Goal: Information Seeking & Learning: Check status

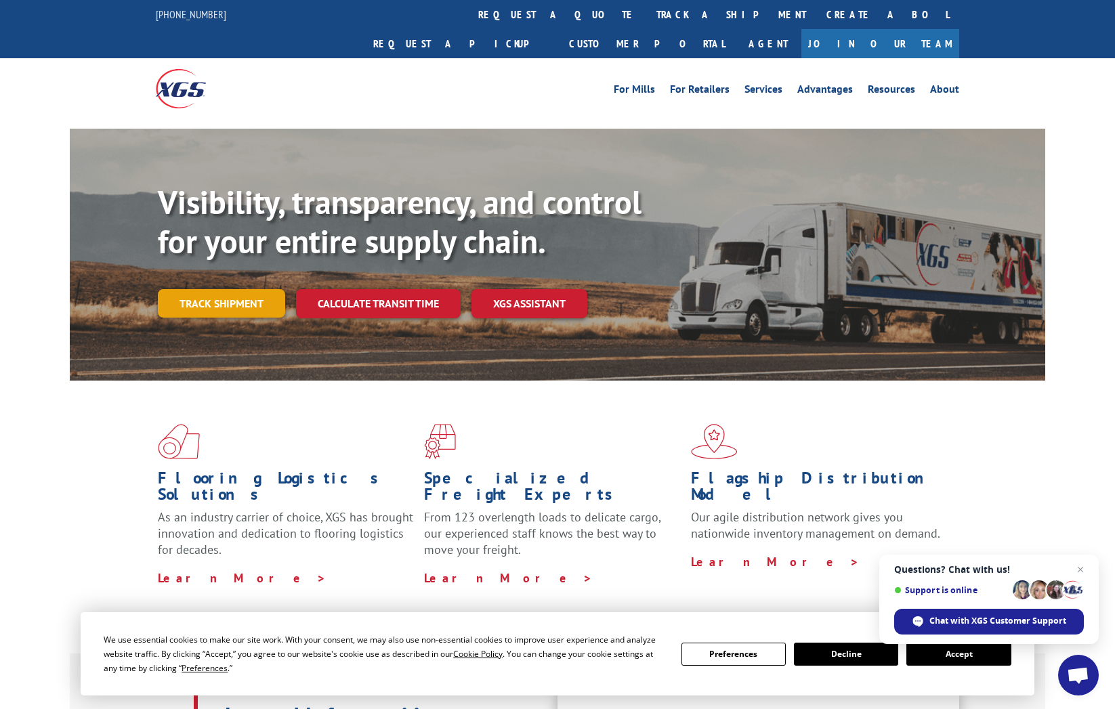
click at [225, 289] on link "Track shipment" at bounding box center [221, 303] width 127 height 28
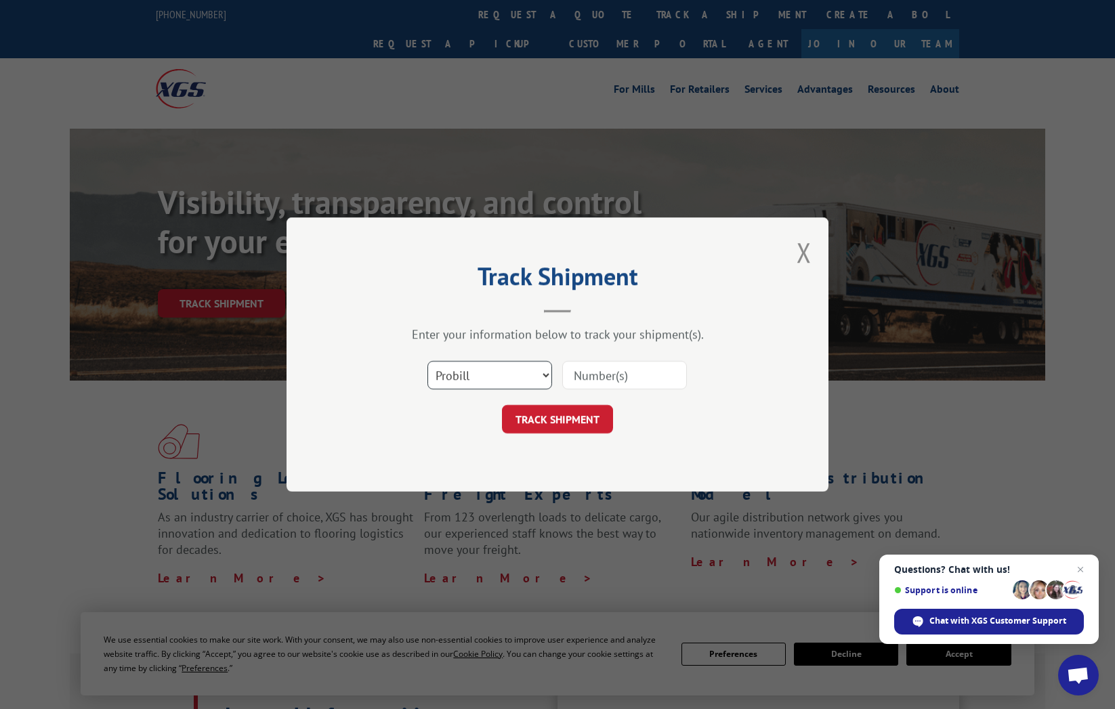
select select "bol"
click at [578, 373] on input at bounding box center [624, 375] width 125 height 28
type input "4515681"
click at [565, 420] on button "TRACK SHIPMENT" at bounding box center [557, 419] width 111 height 28
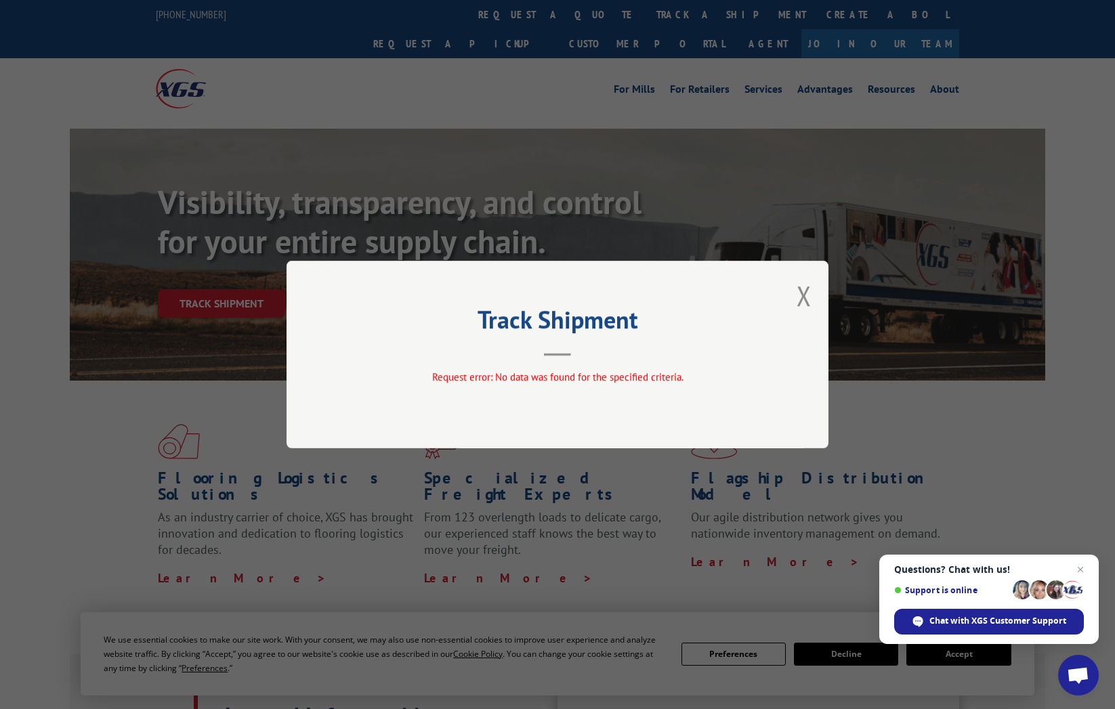
drag, startPoint x: 803, startPoint y: 297, endPoint x: 716, endPoint y: 310, distance: 87.6
click at [803, 297] on button "Close modal" at bounding box center [803, 296] width 15 height 36
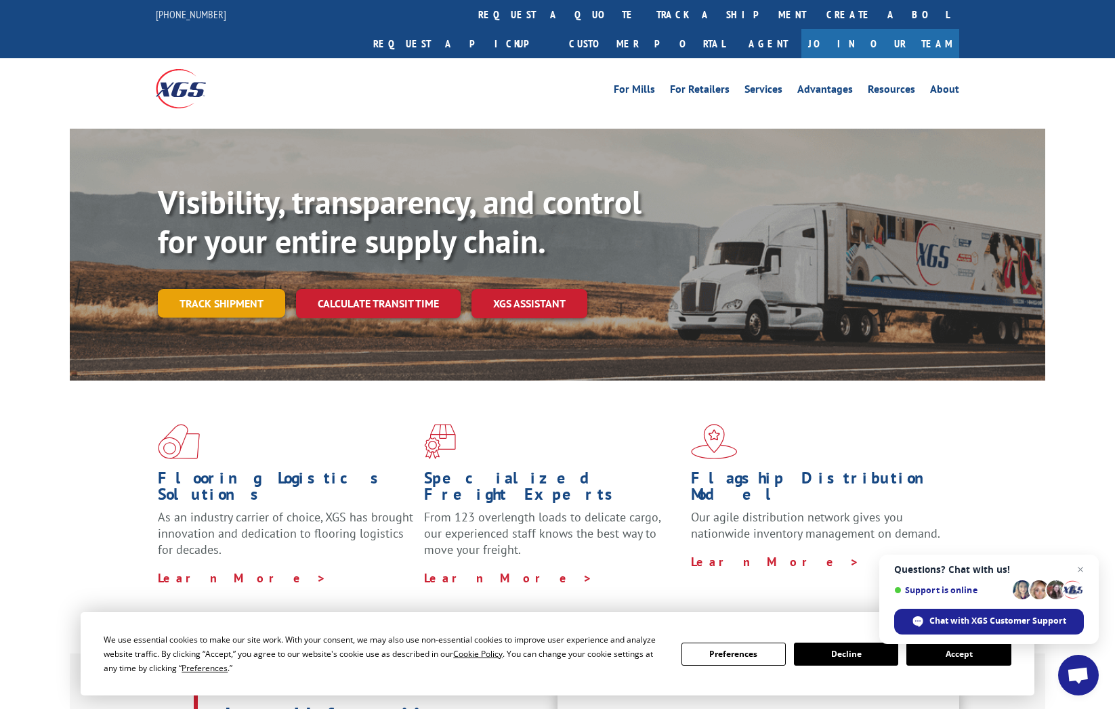
click at [203, 289] on link "Track shipment" at bounding box center [221, 303] width 127 height 28
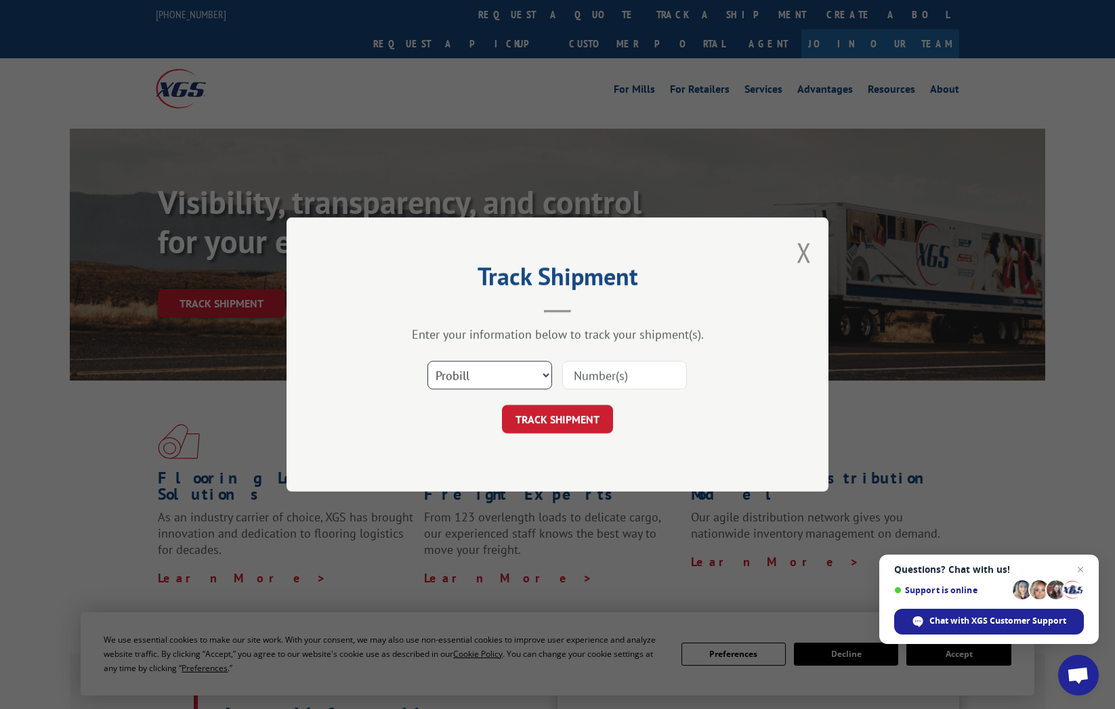
select select "bol"
click at [574, 373] on input at bounding box center [624, 375] width 125 height 28
type input "451568"
click at [565, 425] on button "TRACK SHIPMENT" at bounding box center [557, 419] width 111 height 28
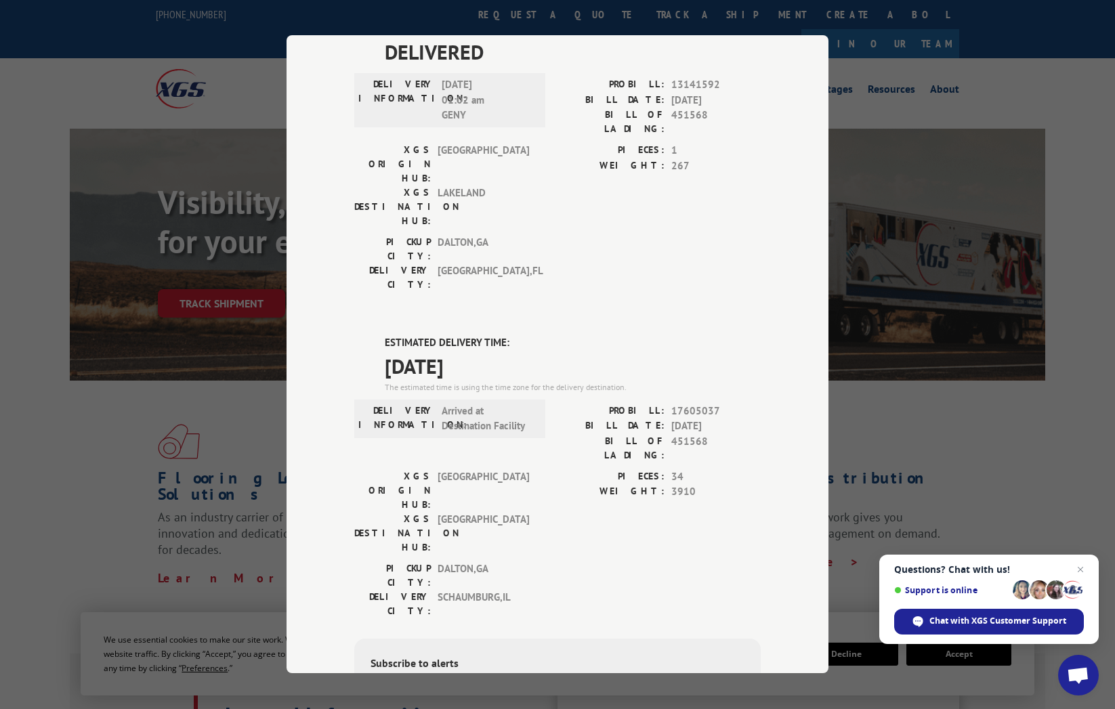
scroll to position [4, 0]
